Goal: Transaction & Acquisition: Purchase product/service

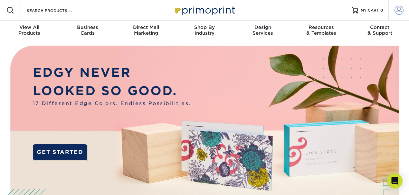
type input "[EMAIL_ADDRESS][DOMAIN_NAME]"
click at [398, 10] on span at bounding box center [398, 10] width 9 height 9
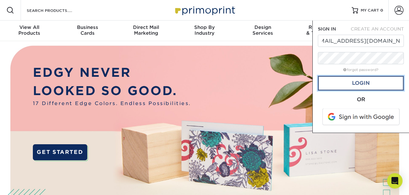
click at [359, 83] on link "Login" at bounding box center [361, 83] width 86 height 15
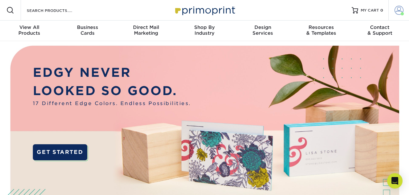
click at [402, 10] on span at bounding box center [398, 10] width 9 height 9
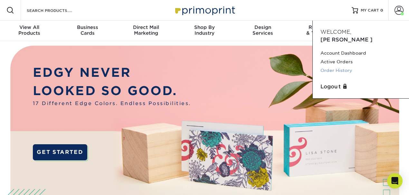
click at [337, 66] on link "Order History" at bounding box center [360, 70] width 81 height 9
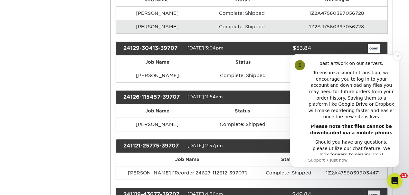
scroll to position [579, 0]
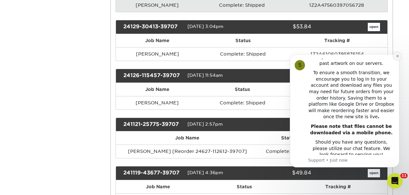
click at [396, 56] on icon "Dismiss notification" at bounding box center [398, 56] width 4 height 4
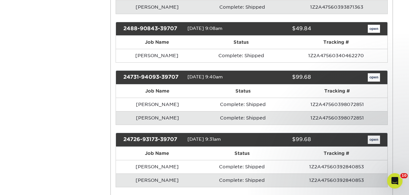
scroll to position [1073, 0]
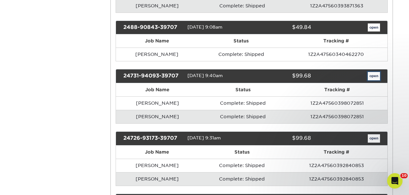
click at [373, 72] on link "open" at bounding box center [374, 76] width 12 height 8
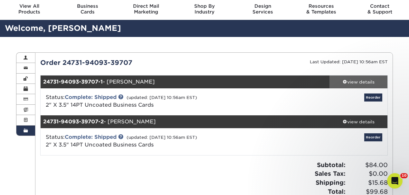
click at [350, 80] on div "view details" at bounding box center [358, 82] width 58 height 6
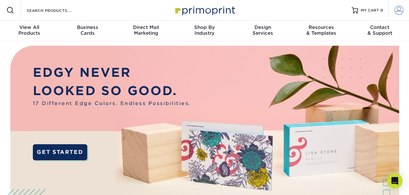
type input "[EMAIL_ADDRESS][DOMAIN_NAME]"
click at [399, 12] on span at bounding box center [398, 10] width 9 height 9
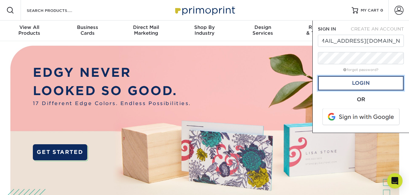
click at [361, 80] on link "Login" at bounding box center [361, 83] width 86 height 15
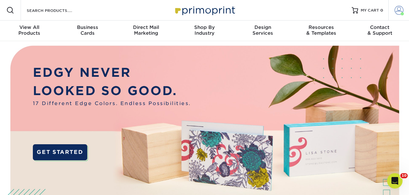
click at [399, 9] on span at bounding box center [398, 10] width 9 height 9
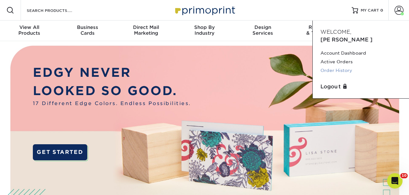
click at [337, 66] on link "Order History" at bounding box center [360, 70] width 81 height 9
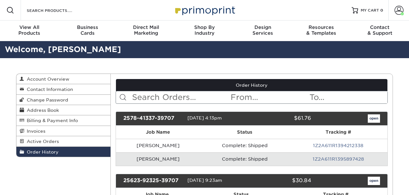
click at [160, 99] on input "text" at bounding box center [180, 97] width 99 height 12
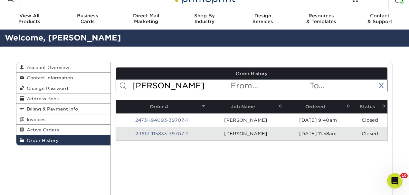
scroll to position [21, 0]
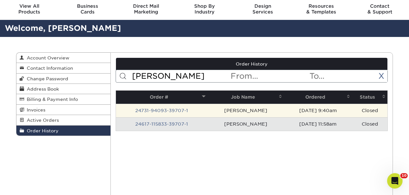
type input "larry"
click at [207, 107] on td "24731-94093-39707-1" at bounding box center [161, 111] width 91 height 14
click at [184, 109] on link "24731-94093-39707-1" at bounding box center [161, 110] width 53 height 5
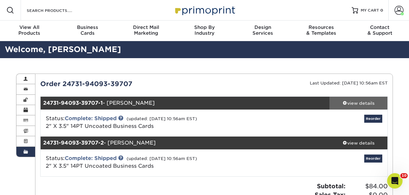
click at [352, 103] on div "view details" at bounding box center [358, 103] width 58 height 6
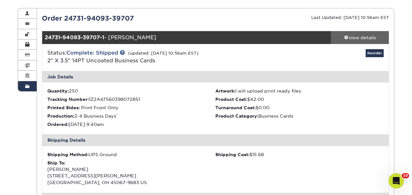
scroll to position [64, 0]
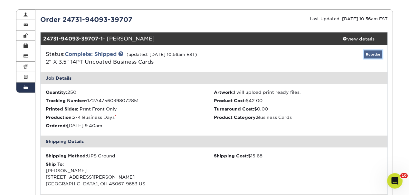
click at [376, 52] on link "Reorder" at bounding box center [373, 55] width 18 height 8
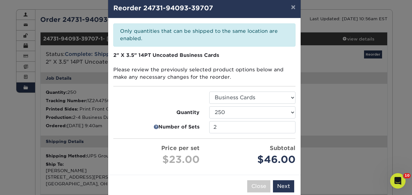
scroll to position [22, 0]
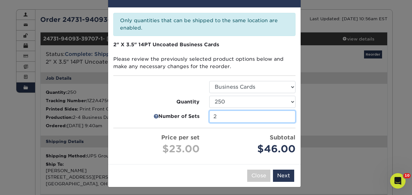
click at [287, 114] on input "2" at bounding box center [252, 117] width 86 height 12
type input "1"
click at [287, 118] on input "1" at bounding box center [252, 117] width 86 height 12
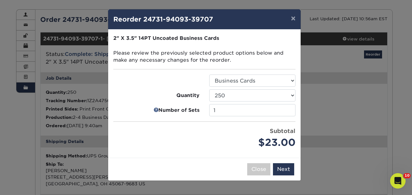
click at [247, 140] on div "$23.00" at bounding box center [252, 142] width 86 height 15
click at [286, 168] on button "Next" at bounding box center [283, 169] width 21 height 12
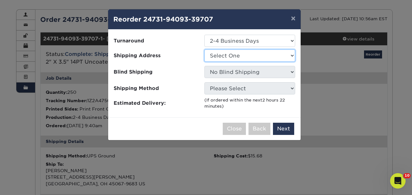
click at [239, 55] on select "Select One Arlington Office Chris Sullivan Craig Nichols Danville Eryn Address …" at bounding box center [249, 56] width 91 height 12
select select "270639"
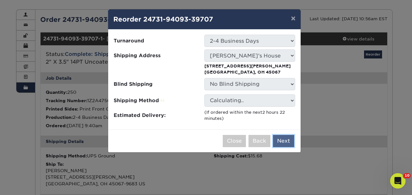
click at [283, 137] on button "Next" at bounding box center [283, 141] width 21 height 12
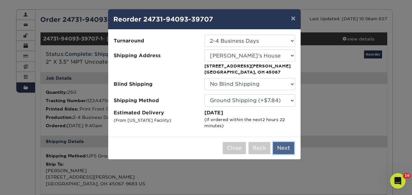
click at [285, 144] on button "Next" at bounding box center [283, 148] width 21 height 12
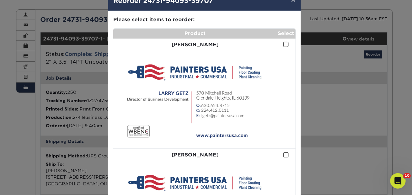
scroll to position [43, 0]
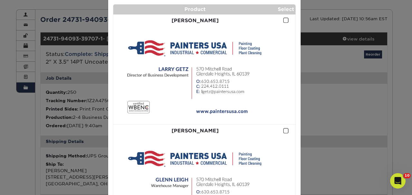
click at [283, 19] on span at bounding box center [285, 20] width 5 height 6
click at [0, 0] on input "checkbox" at bounding box center [0, 0] width 0 height 0
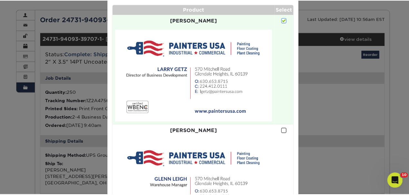
scroll to position [119, 0]
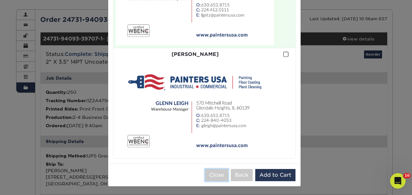
click at [215, 175] on button "Close" at bounding box center [216, 175] width 23 height 12
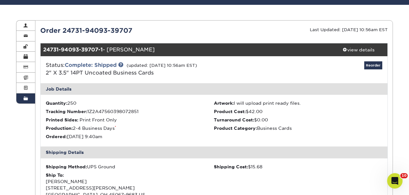
scroll to position [0, 0]
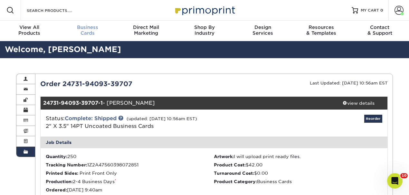
click at [82, 24] on link "Business Cards" at bounding box center [87, 31] width 58 height 21
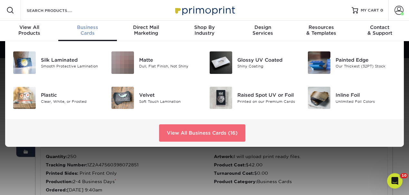
click at [197, 131] on link "View All Business Cards (16)" at bounding box center [202, 133] width 86 height 17
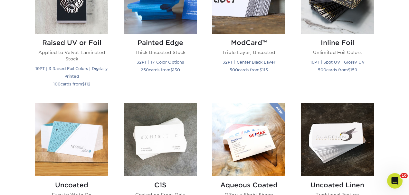
scroll to position [579, 0]
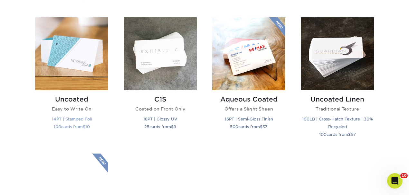
click at [70, 77] on img at bounding box center [71, 53] width 73 height 73
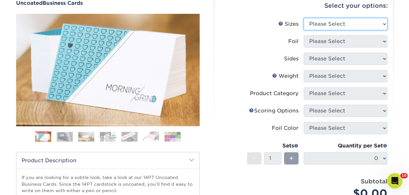
click at [326, 25] on select "Please Select 1.5" x 3.5" - Mini 1.75" x 3.5" - Mini 2" x 3.5" - Standard 2" x …" at bounding box center [346, 24] width 84 height 12
select select "2.00x3.50"
click at [304, 18] on select "Please Select 1.5" x 3.5" - Mini 1.75" x 3.5" - Mini 2" x 3.5" - Standard 2" x …" at bounding box center [346, 24] width 84 height 12
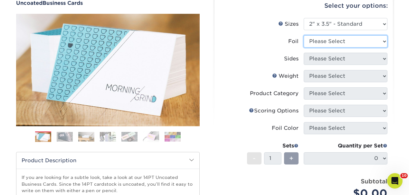
click at [335, 42] on select "Please Select Yes No" at bounding box center [346, 41] width 84 height 12
select select "0"
click at [304, 35] on select "Please Select Yes No" at bounding box center [346, 41] width 84 height 12
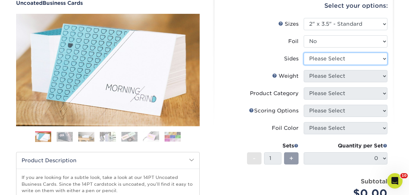
click at [328, 59] on select "Please Select Print Both Sides Print Front Only" at bounding box center [346, 59] width 84 height 12
select select "32d3c223-f82c-492b-b915-ba065a00862f"
click at [304, 53] on select "Please Select Print Both Sides Print Front Only" at bounding box center [346, 59] width 84 height 12
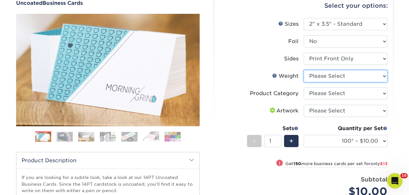
click at [335, 78] on select "Please Select 14PT Uncoated" at bounding box center [346, 76] width 84 height 12
select select "14PT Uncoated"
click at [304, 70] on select "Please Select 14PT Uncoated" at bounding box center [346, 76] width 84 height 12
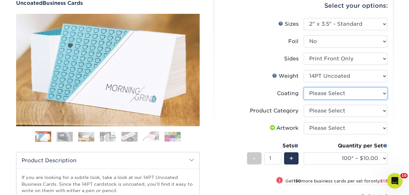
click at [334, 93] on select at bounding box center [346, 94] width 84 height 12
select select "3e7618de-abca-4bda-9f97-8b9129e913d8"
click at [304, 88] on select at bounding box center [346, 94] width 84 height 12
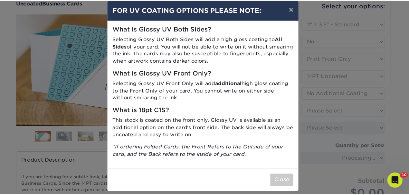
scroll to position [14, 0]
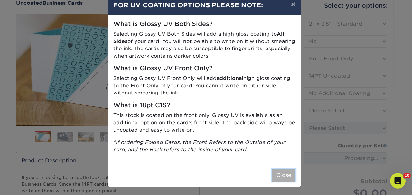
click at [280, 175] on button "Close" at bounding box center [283, 176] width 23 height 12
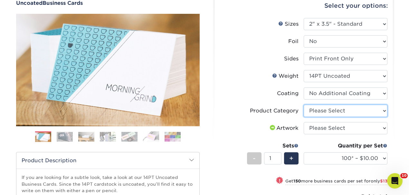
click at [321, 112] on select "Please Select Business Cards" at bounding box center [346, 111] width 84 height 12
select select "3b5148f1-0588-4f88-a218-97bcfdce65c1"
click at [304, 105] on select "Please Select Business Cards" at bounding box center [346, 111] width 84 height 12
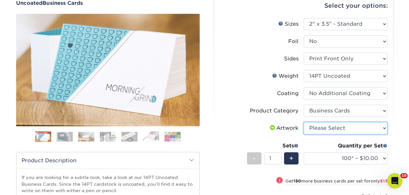
click at [332, 129] on select "Please Select I will upload files I need a design - $100" at bounding box center [346, 128] width 84 height 12
select select "upload"
click at [304, 122] on select "Please Select I will upload files I need a design - $100" at bounding box center [346, 128] width 84 height 12
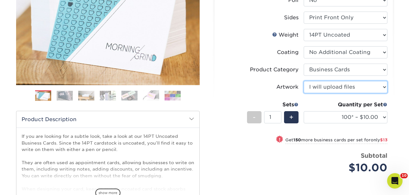
scroll to position [107, 0]
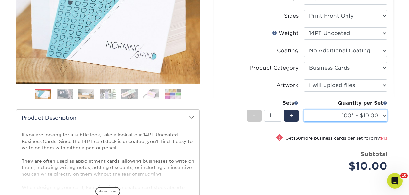
click at [344, 120] on select "100* – $10.00 250* – $23.00 500 – $46.00 1000 – $57.00 2500 – $122.00 5000 – $1…" at bounding box center [346, 116] width 84 height 12
select select "250* – $23.00"
click at [304, 110] on select "100* – $10.00 250* – $23.00 500 – $46.00 1000 – $57.00 2500 – $122.00 5000 – $1…" at bounding box center [346, 116] width 84 height 12
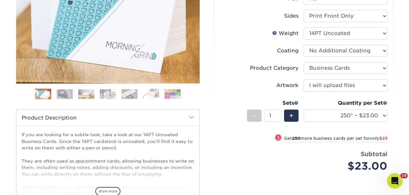
click at [310, 161] on div "$23.00" at bounding box center [347, 166] width 79 height 15
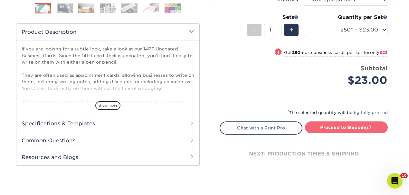
click at [347, 126] on link "Proceed to Shipping" at bounding box center [346, 128] width 83 height 12
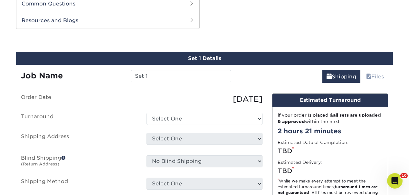
scroll to position [332, 0]
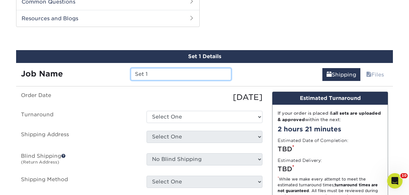
click at [170, 74] on input "Set 1" at bounding box center [181, 74] width 100 height 12
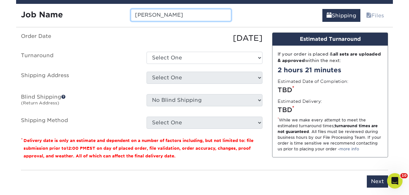
scroll to position [397, 0]
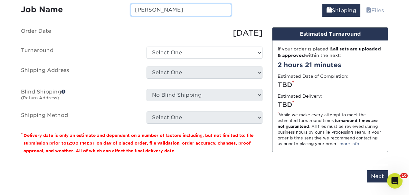
type input "[PERSON_NAME]"
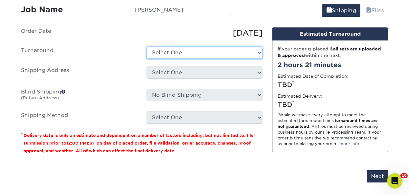
click at [175, 52] on select "Select One 2-4 Business Days 2 Day Next Business Day" at bounding box center [204, 53] width 116 height 12
select select "4f903afc-4230-4ef7-96eb-40c1838ecb6c"
click at [146, 47] on select "Select One 2-4 Business Days 2 Day Next Business Day" at bounding box center [204, 53] width 116 height 12
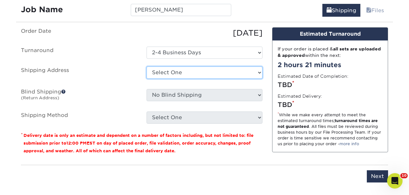
click at [183, 72] on select "Select One Arlington Office Chris Sullivan Craig Nichols Danville Eryn Address …" at bounding box center [204, 73] width 116 height 12
select select "270639"
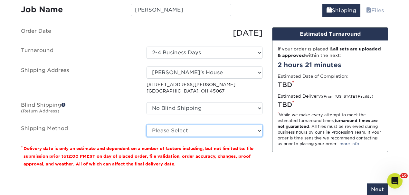
click at [179, 125] on select "Please Select Ground Shipping (+$7.84) 3 Day Shipping Service (+$15.33) 2 Day A…" at bounding box center [204, 131] width 116 height 12
select select "03"
click at [146, 125] on select "Please Select Ground Shipping (+$7.84) 3 Day Shipping Service (+$15.33) 2 Day A…" at bounding box center [204, 131] width 116 height 12
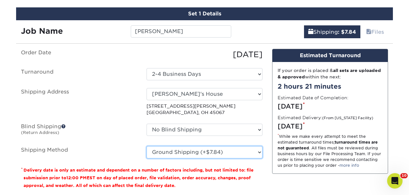
scroll to position [418, 0]
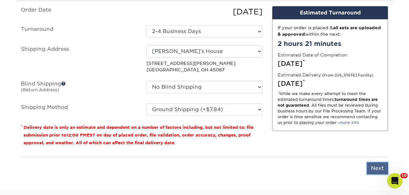
click at [373, 164] on input "Next" at bounding box center [377, 169] width 21 height 12
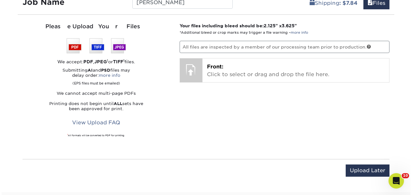
scroll to position [397, 0]
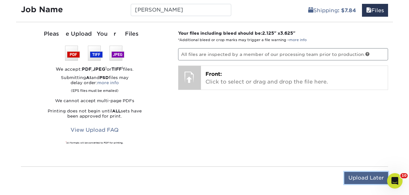
click at [358, 178] on input "Upload Later" at bounding box center [366, 178] width 44 height 12
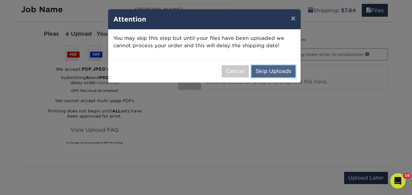
click at [266, 73] on button "Skip Uploads" at bounding box center [273, 71] width 44 height 12
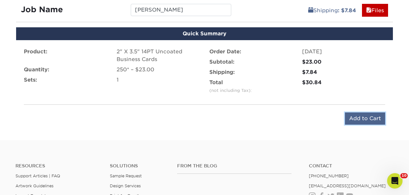
click at [361, 120] on input "Add to Cart" at bounding box center [365, 119] width 40 height 12
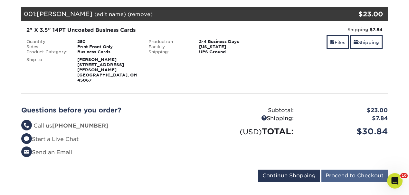
scroll to position [107, 0]
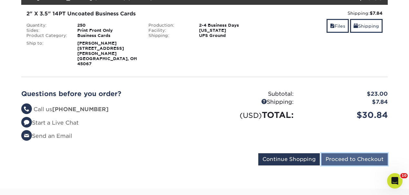
click at [382, 154] on input "Proceed to Checkout" at bounding box center [354, 160] width 66 height 12
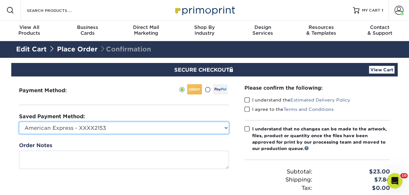
click at [144, 129] on select "American Express - XXXX2153 American Express - XXXX5210 Visa - XXXX3815 Visa - …" at bounding box center [124, 128] width 210 height 12
click at [19, 122] on select "American Express - XXXX2153 American Express - XXXX5210 Visa - XXXX3815 Visa - …" at bounding box center [124, 128] width 210 height 12
click at [67, 132] on select "American Express - XXXX2153 American Express - XXXX5210 Visa - XXXX3815 Visa - …" at bounding box center [124, 128] width 210 height 12
select select "69711"
click at [19, 122] on select "American Express - XXXX2153 American Express - XXXX5210 Visa - XXXX3815 Visa - …" at bounding box center [124, 128] width 210 height 12
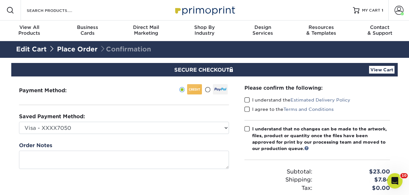
click at [113, 98] on div "Payment Method:" at bounding box center [123, 145] width 225 height 137
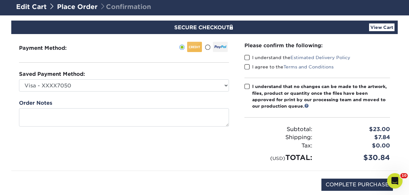
scroll to position [43, 0]
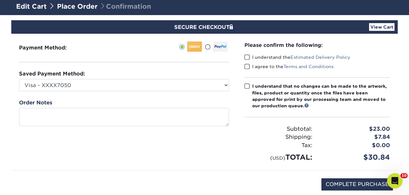
click at [248, 58] on span at bounding box center [246, 57] width 5 height 6
click at [0, 0] on input "I understand the Estimated Delivery Policy" at bounding box center [0, 0] width 0 height 0
click at [248, 66] on span at bounding box center [246, 67] width 5 height 6
click at [0, 0] on input "I agree to the Terms and Conditions" at bounding box center [0, 0] width 0 height 0
click at [248, 86] on span at bounding box center [246, 86] width 5 height 6
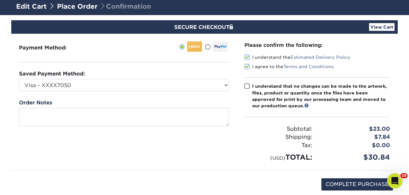
click at [0, 0] on input "I understand that no changes can be made to the artwork, files, product or quan…" at bounding box center [0, 0] width 0 height 0
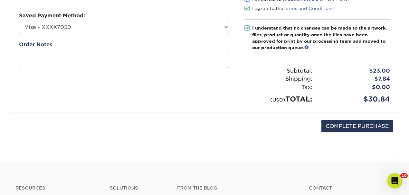
scroll to position [107, 0]
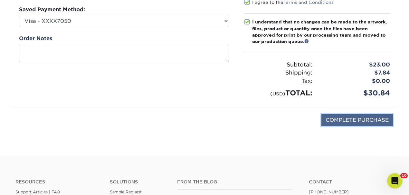
click at [354, 121] on input "COMPLETE PURCHASE" at bounding box center [356, 120] width 71 height 12
type input "PROCESSING, PLEASE WAIT..."
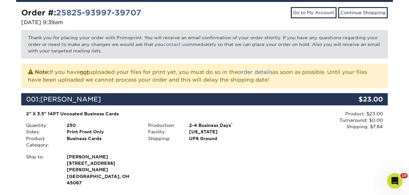
scroll to position [214, 0]
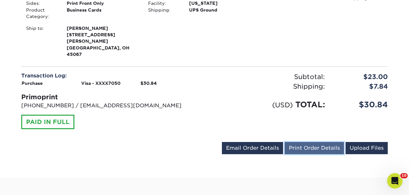
click at [316, 142] on link "Print Order Details" at bounding box center [314, 148] width 59 height 12
drag, startPoint x: 149, startPoint y: 98, endPoint x: 18, endPoint y: 98, distance: 130.7
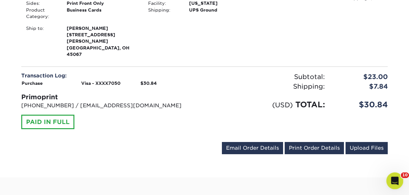
click at [397, 181] on icon "Open Intercom Messenger" at bounding box center [393, 180] width 11 height 11
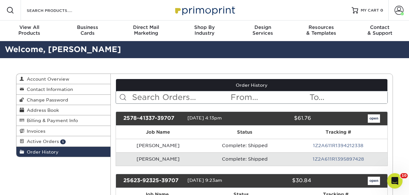
scroll to position [43, 0]
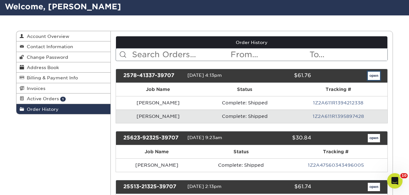
drag, startPoint x: 379, startPoint y: 75, endPoint x: 381, endPoint y: 79, distance: 5.2
click at [379, 75] on link "open" at bounding box center [374, 76] width 12 height 8
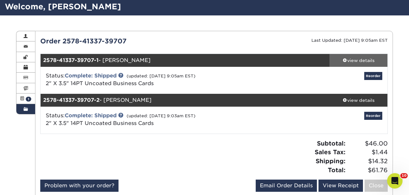
click at [361, 60] on div "view details" at bounding box center [358, 60] width 58 height 6
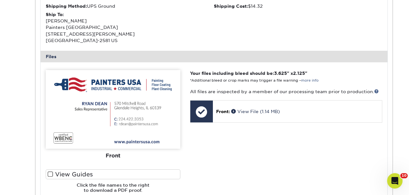
click at [124, 112] on img at bounding box center [113, 109] width 135 height 79
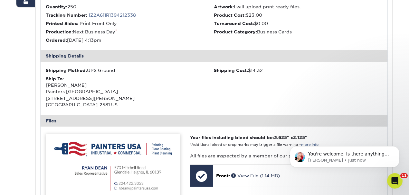
scroll to position [0, 0]
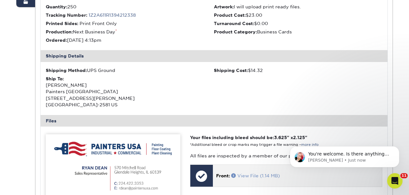
click at [256, 176] on link "View File (1.14 MB)" at bounding box center [255, 175] width 49 height 5
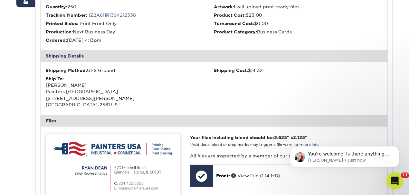
click at [396, 180] on icon "Open Intercom Messenger" at bounding box center [393, 180] width 11 height 11
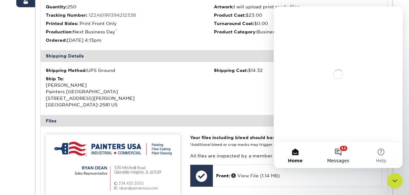
click at [340, 151] on button "11 Messages" at bounding box center [337, 156] width 43 height 26
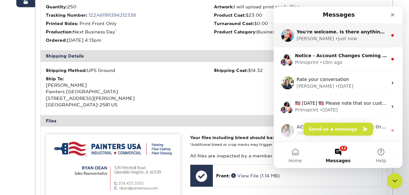
click at [335, 38] on div "• Just now" at bounding box center [346, 38] width 22 height 7
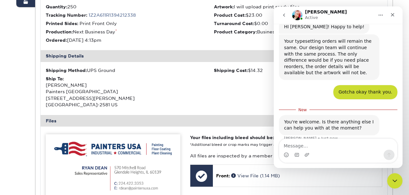
scroll to position [73, 0]
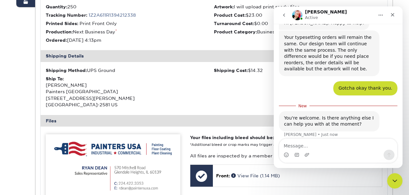
click at [324, 148] on textarea "Message…" at bounding box center [338, 144] width 118 height 11
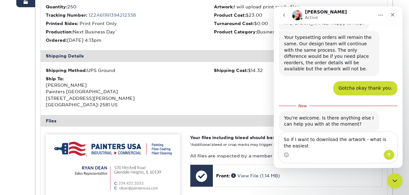
scroll to position [80, 0]
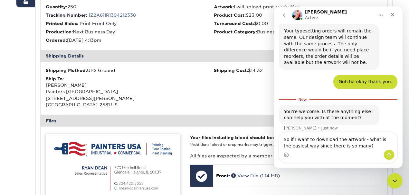
type textarea "So if I want to download the artwork - what is the easiest way since there is s…"
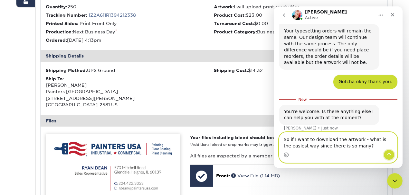
click at [388, 153] on icon "Send a message…" at bounding box center [388, 155] width 5 height 5
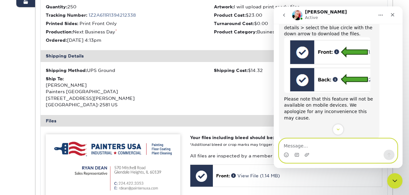
scroll to position [295, 0]
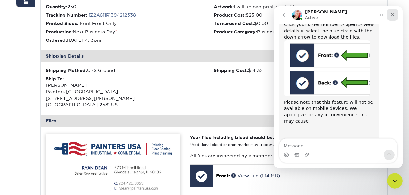
click at [392, 16] on icon "Close" at bounding box center [392, 14] width 5 height 5
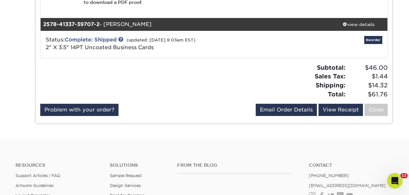
scroll to position [407, 0]
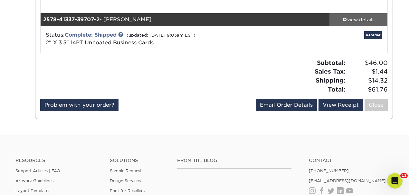
click at [357, 15] on link "view details" at bounding box center [358, 19] width 58 height 13
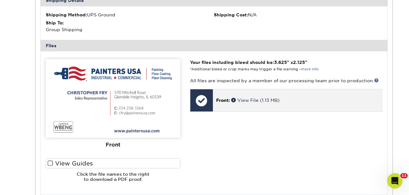
scroll to position [558, 0]
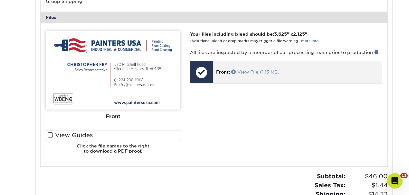
click at [248, 70] on link "View File (1.13 MB)" at bounding box center [255, 72] width 48 height 5
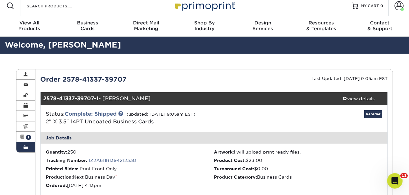
scroll to position [0, 0]
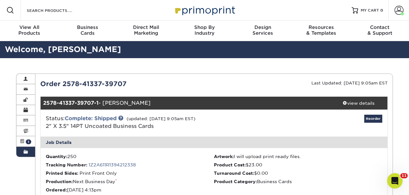
click at [27, 153] on span at bounding box center [25, 152] width 5 height 5
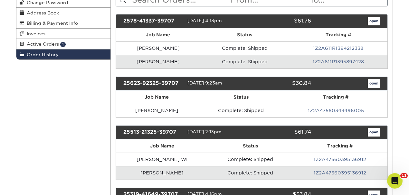
scroll to position [107, 0]
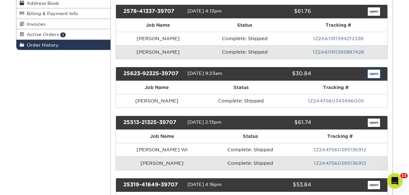
click at [375, 73] on link "open" at bounding box center [374, 74] width 12 height 8
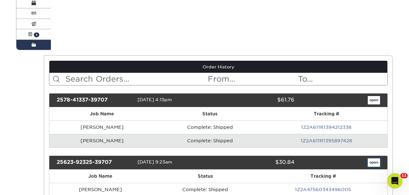
scroll to position [0, 0]
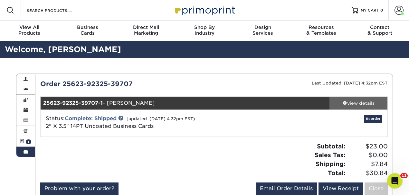
click at [353, 103] on div "view details" at bounding box center [358, 103] width 58 height 6
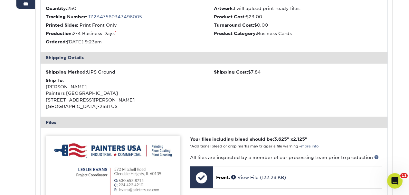
scroll to position [172, 0]
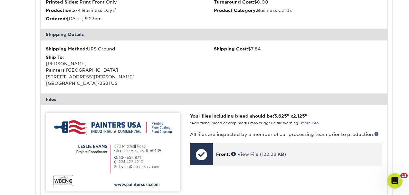
click at [256, 151] on p "Front: View File (122.28 KB)" at bounding box center [297, 154] width 163 height 6
click at [259, 152] on link "View File (122.28 KB)" at bounding box center [258, 154] width 55 height 5
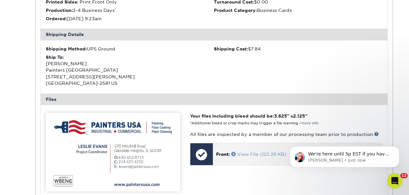
scroll to position [362, 0]
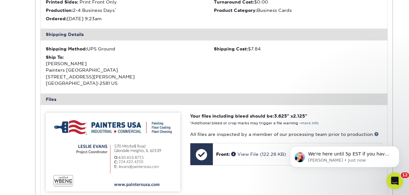
click at [392, 178] on icon "Open Intercom Messenger" at bounding box center [393, 180] width 11 height 11
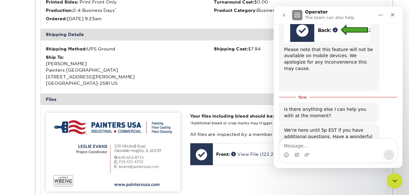
scroll to position [1, 0]
type textarea "Thanks"
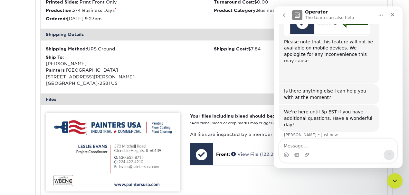
scroll to position [357, 0]
click at [391, 17] on icon "Close" at bounding box center [392, 14] width 5 height 5
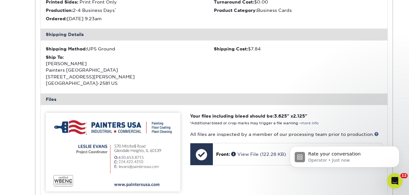
scroll to position [427, 0]
click at [393, 183] on icon "Open Intercom Messenger" at bounding box center [393, 180] width 11 height 11
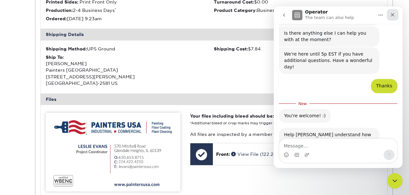
scroll to position [438, 0]
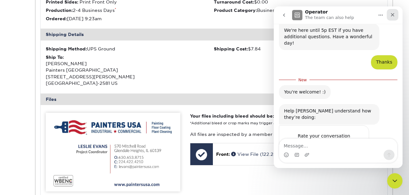
click at [393, 15] on icon "Close" at bounding box center [392, 14] width 5 height 5
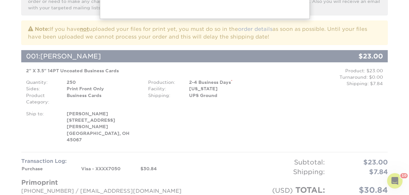
click at [302, 89] on div at bounding box center [204, 154] width 409 height 566
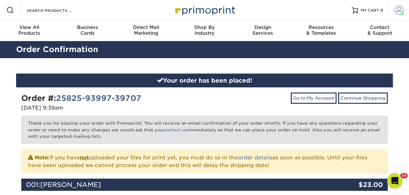
click at [395, 11] on span at bounding box center [398, 10] width 9 height 9
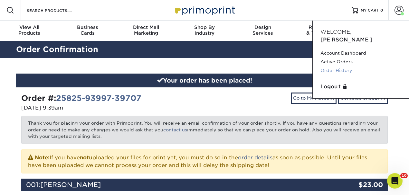
click at [339, 66] on link "Order History" at bounding box center [360, 70] width 81 height 9
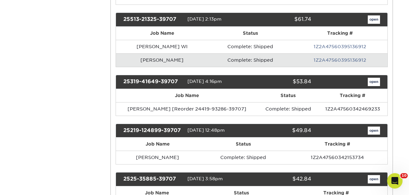
scroll to position [214, 0]
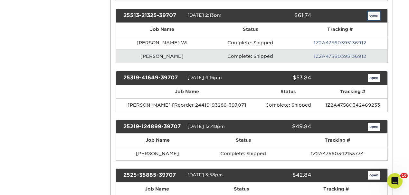
click at [374, 14] on link "open" at bounding box center [374, 16] width 12 height 8
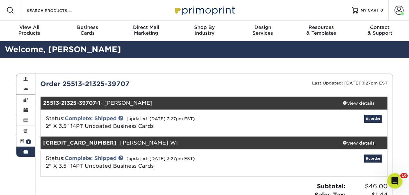
scroll to position [43, 0]
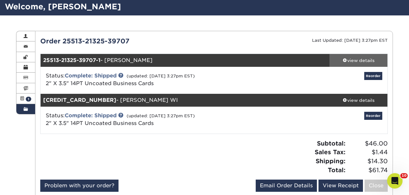
click at [355, 62] on div "view details" at bounding box center [358, 60] width 58 height 6
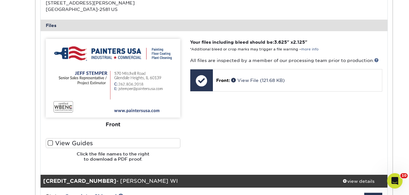
scroll to position [257, 0]
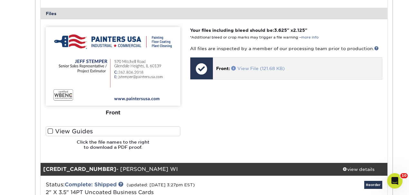
click at [266, 69] on link "View File (121.68 KB)" at bounding box center [257, 68] width 53 height 5
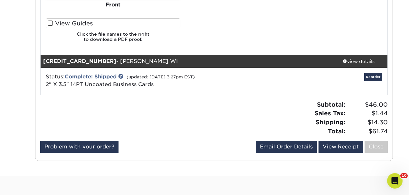
scroll to position [407, 0]
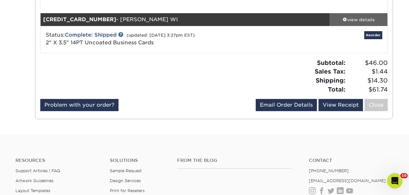
click at [349, 19] on div "view details" at bounding box center [358, 19] width 58 height 6
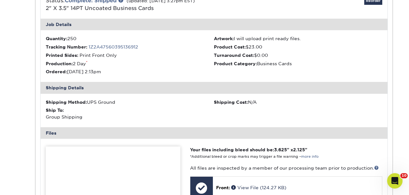
scroll to position [515, 0]
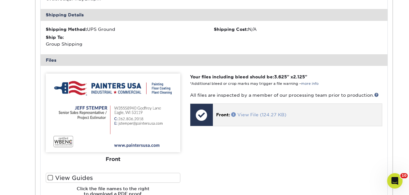
click at [246, 114] on link "View File (124.27 KB)" at bounding box center [258, 114] width 55 height 5
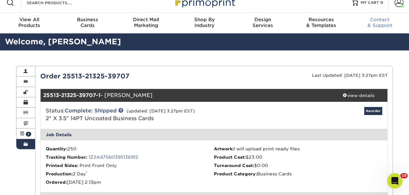
scroll to position [0, 0]
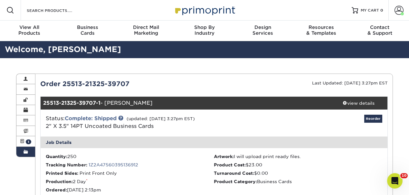
click at [24, 150] on span at bounding box center [25, 152] width 5 height 5
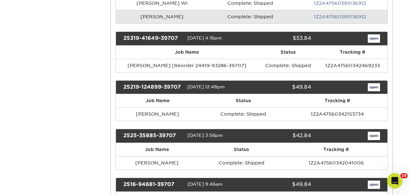
scroll to position [257, 0]
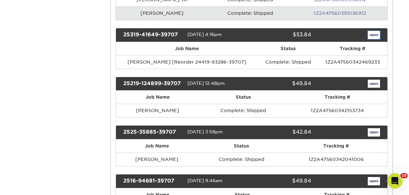
click at [377, 33] on link "open" at bounding box center [374, 35] width 12 height 8
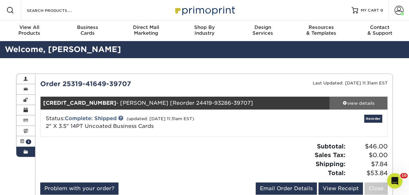
click at [366, 101] on div "view details" at bounding box center [358, 103] width 58 height 6
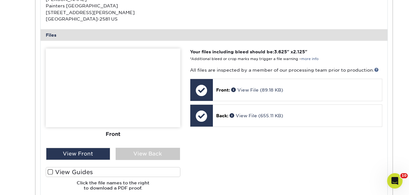
scroll to position [257, 0]
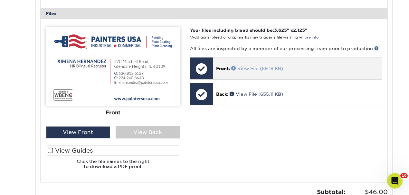
click at [260, 67] on link "View File (89.18 KB)" at bounding box center [257, 68] width 52 height 5
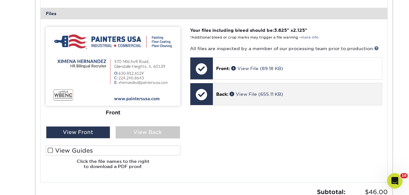
click at [256, 97] on p "Back: View File (655.11 KB)" at bounding box center [297, 94] width 163 height 6
click at [256, 94] on link "View File (655.11 KB)" at bounding box center [255, 94] width 53 height 5
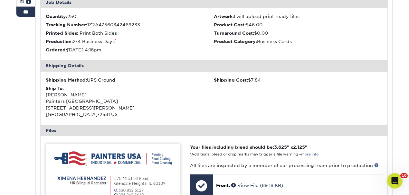
scroll to position [84, 0]
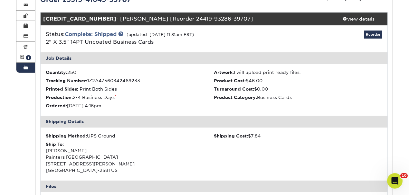
click at [23, 70] on span at bounding box center [25, 67] width 5 height 5
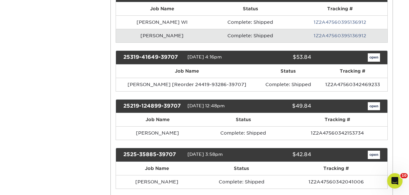
scroll to position [257, 0]
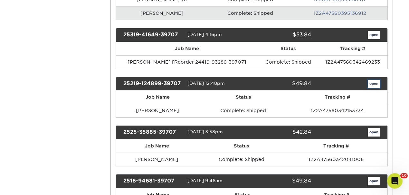
click at [371, 80] on link "open" at bounding box center [374, 84] width 12 height 8
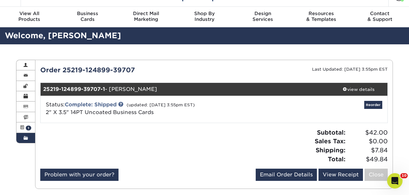
scroll to position [21, 0]
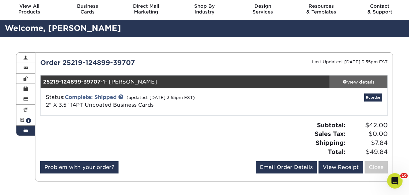
click at [345, 84] on div "view details" at bounding box center [358, 82] width 58 height 6
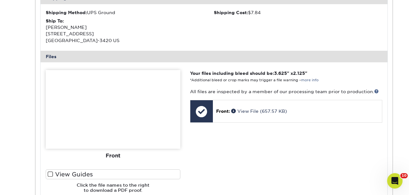
scroll to position [214, 0]
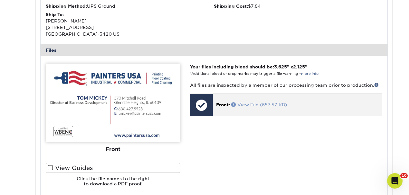
click at [262, 105] on link "View File (657.57 KB)" at bounding box center [259, 104] width 56 height 5
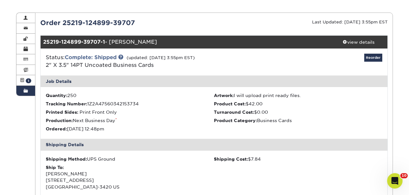
scroll to position [43, 0]
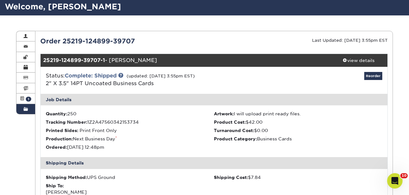
click at [30, 110] on link "Order History" at bounding box center [25, 109] width 19 height 10
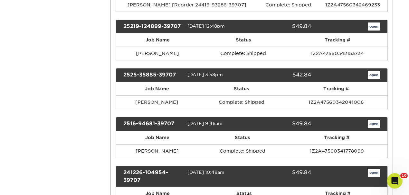
scroll to position [322, 0]
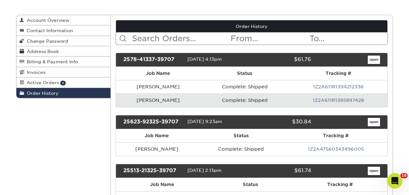
scroll to position [86, 0]
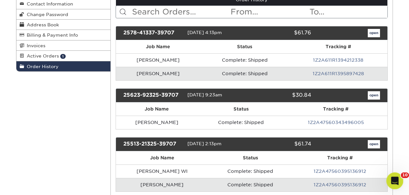
click at [397, 177] on icon "Open Intercom Messenger" at bounding box center [393, 180] width 11 height 11
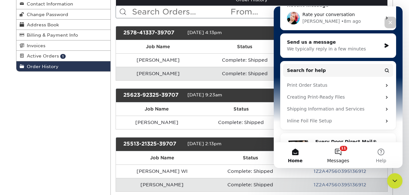
click at [338, 156] on button "11 Messages" at bounding box center [337, 156] width 43 height 26
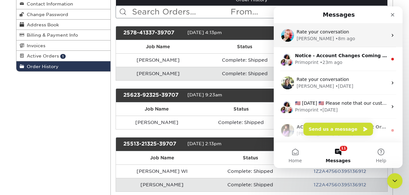
click at [339, 37] on div "[PERSON_NAME] • 8m ago" at bounding box center [341, 38] width 91 height 7
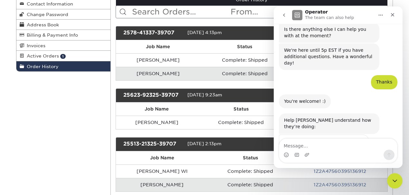
scroll to position [427, 0]
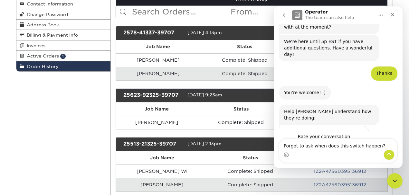
type textarea "Forgot to ask when does this switch happen?"
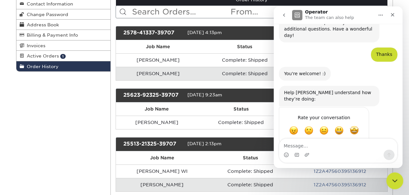
click at [388, 179] on div "Close Intercom Messenger" at bounding box center [393, 180] width 15 height 15
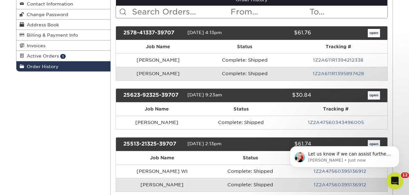
scroll to position [530, 0]
click at [396, 177] on icon "Open Intercom Messenger" at bounding box center [393, 180] width 11 height 11
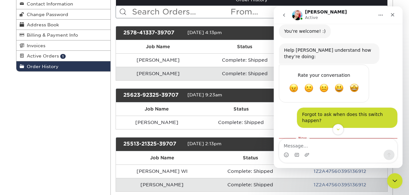
scroll to position [516, 0]
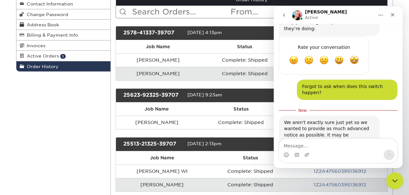
click at [394, 178] on icon "Close Intercom Messenger" at bounding box center [394, 180] width 8 height 8
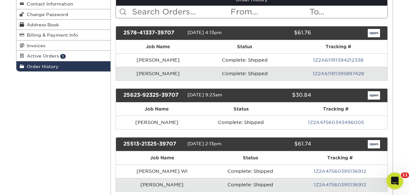
click at [398, 178] on icon "Open Intercom Messenger" at bounding box center [393, 180] width 11 height 11
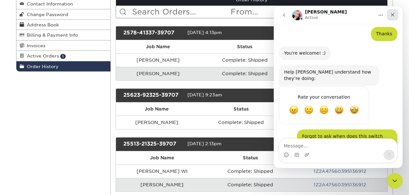
scroll to position [505, 0]
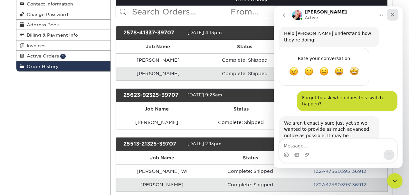
drag, startPoint x: 392, startPoint y: 14, endPoint x: 665, endPoint y: 21, distance: 273.3
click at [392, 14] on icon "Close" at bounding box center [393, 15] width 4 height 4
